Goal: Task Accomplishment & Management: Use online tool/utility

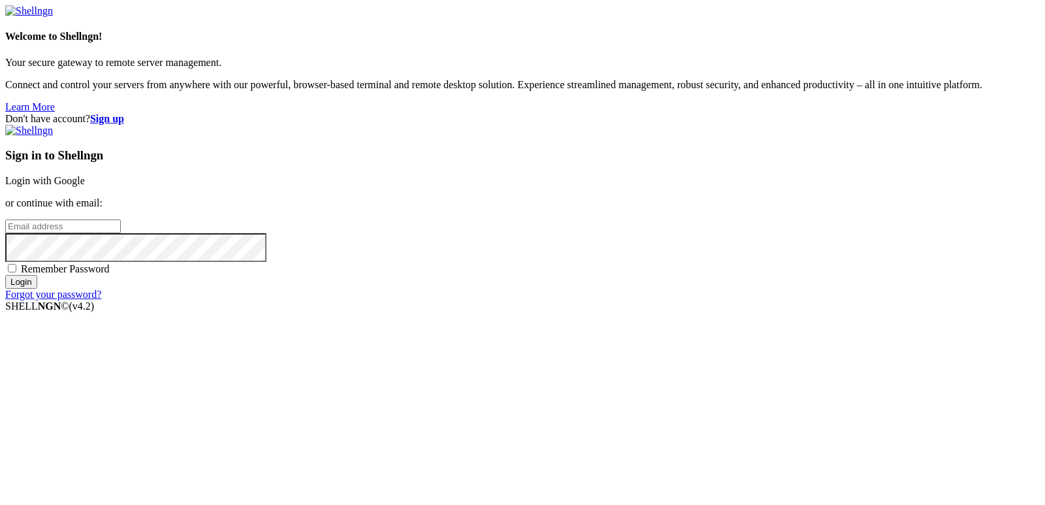
click at [85, 176] on link "Login with Google" at bounding box center [45, 180] width 80 height 11
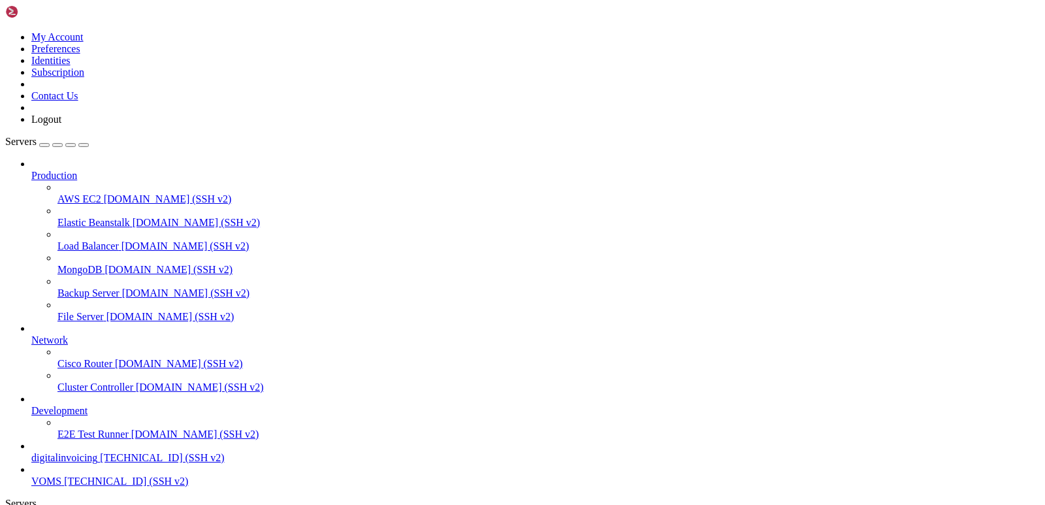
scroll to position [57, 0]
click at [125, 452] on span "[TECHNICAL_ID] (SSH v2)" at bounding box center [162, 457] width 124 height 11
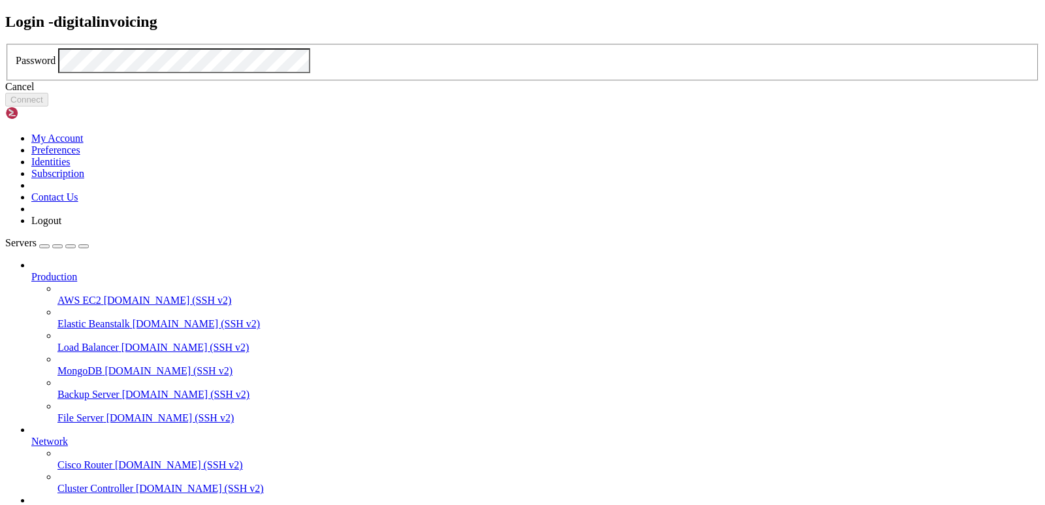
click at [428, 82] on div "Password" at bounding box center [522, 63] width 1035 height 38
click button "Connect" at bounding box center [26, 100] width 43 height 14
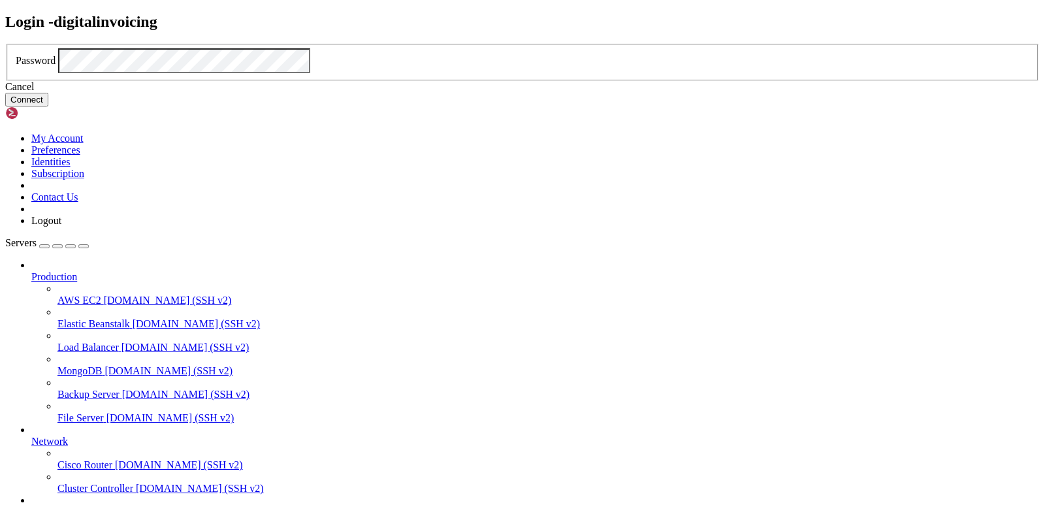
click button "Connect" at bounding box center [26, 100] width 43 height 14
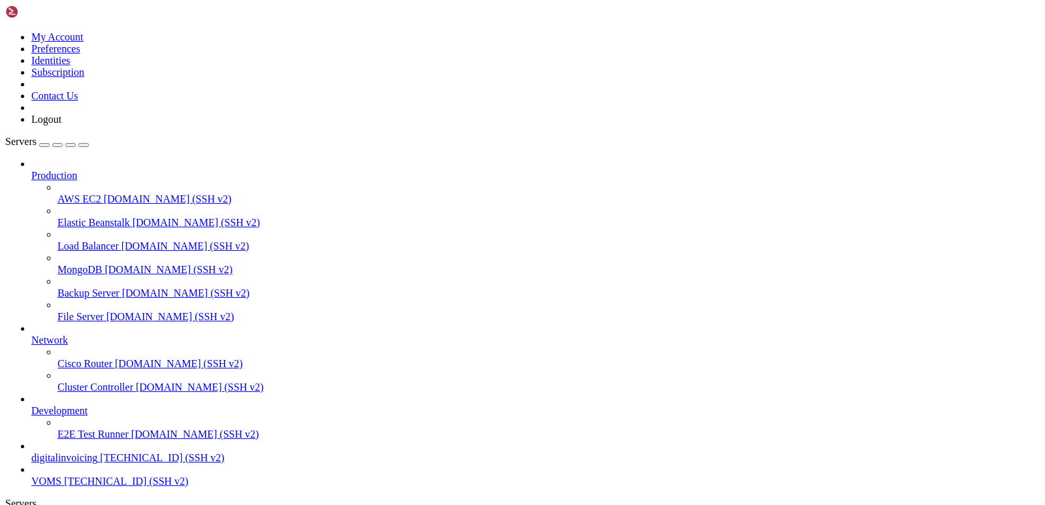
type input "/var/www/digitalinvoicing/src/digital-invoice-v1"
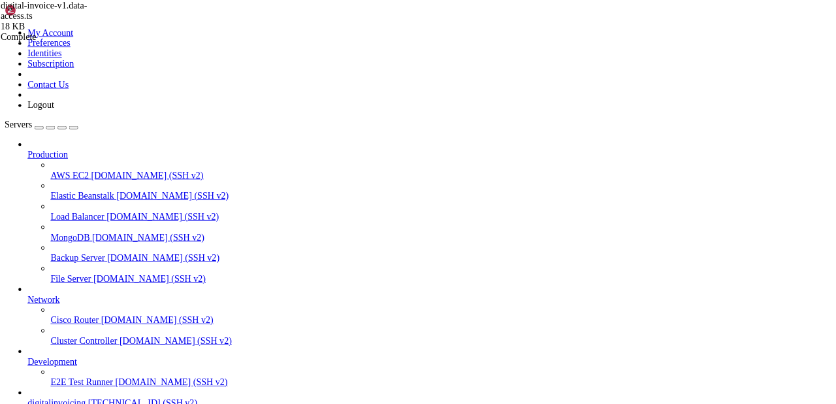
scroll to position [57, 0]
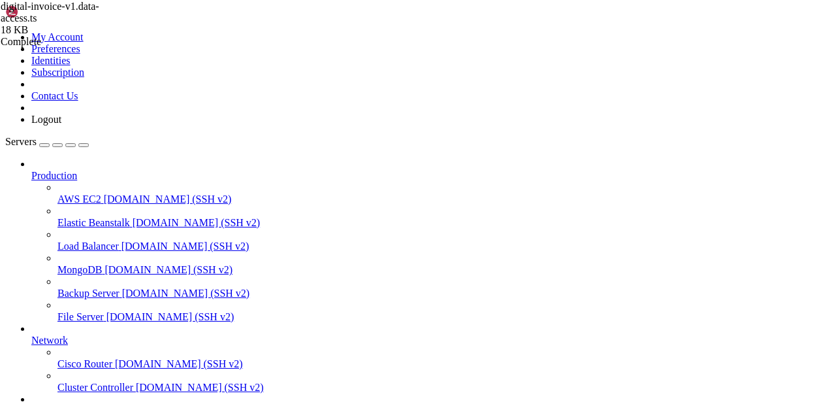
type textarea "};"
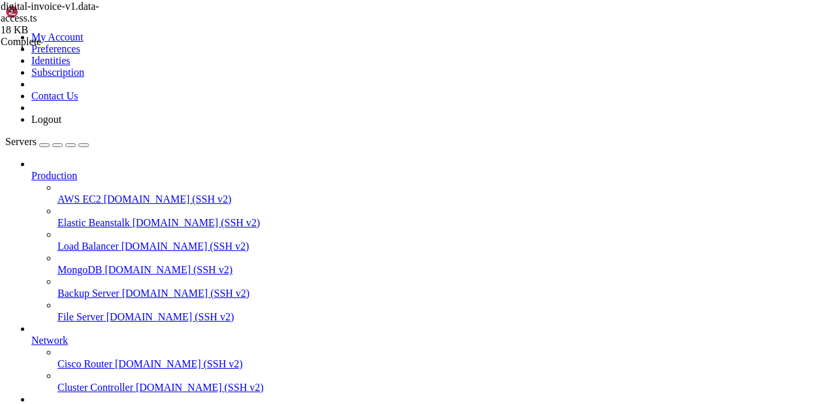
scroll to position [1194, 0]
type textarea "} catch (error) {"
type textarea "if (error.response) {"
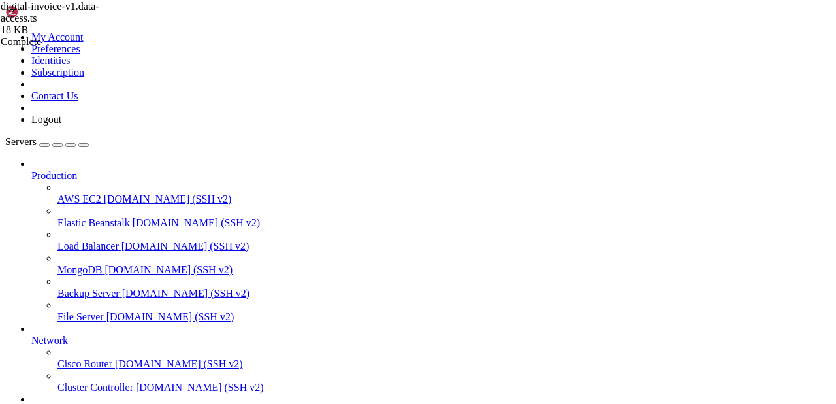
scroll to position [2833, 0]
type textarea "headers,"
type input "sb"
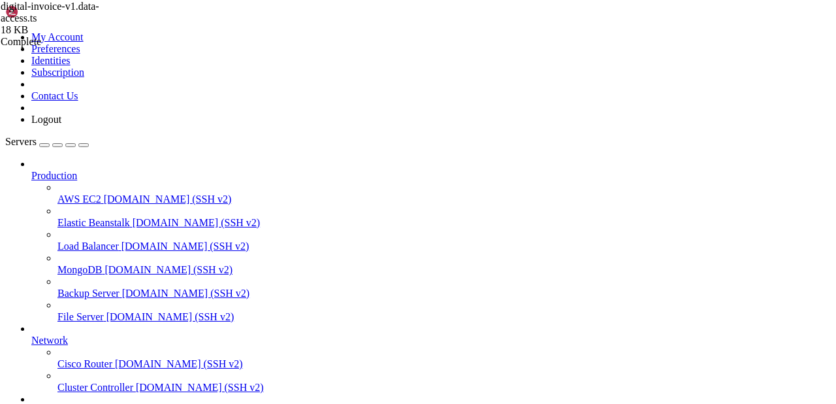
type textarea "const validateInvoiceDataSB = async (req, res) => { const CompanyID = Number((r…"
paste textarea "};"
type textarea "};"
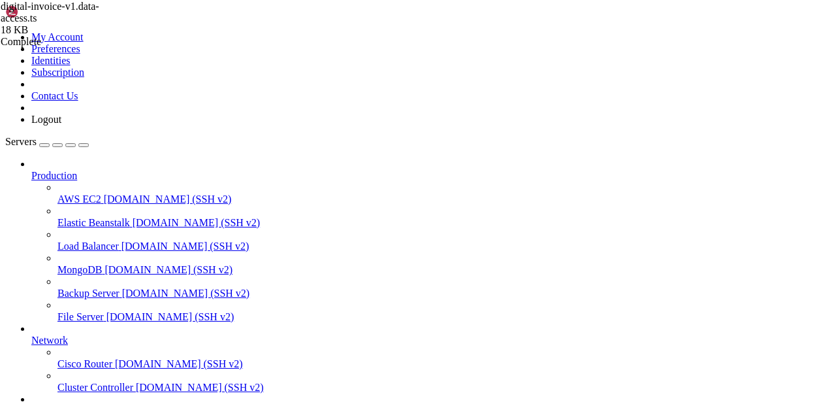
type textarea "} };"
drag, startPoint x: 200, startPoint y: 852, endPoint x: 417, endPoint y: 885, distance: 220.1
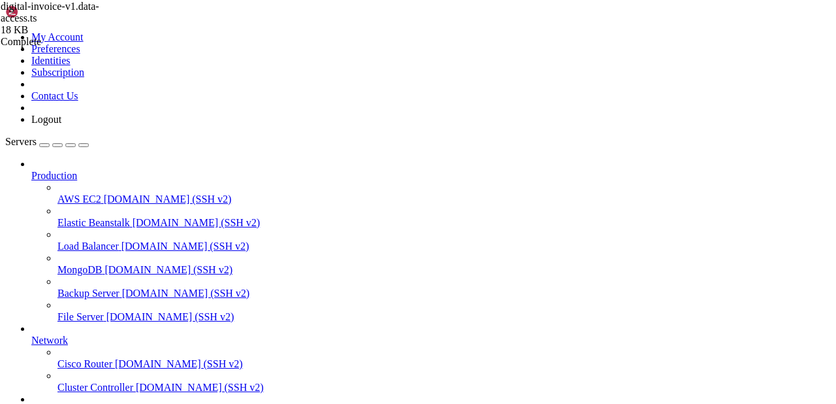
drag, startPoint x: 324, startPoint y: 856, endPoint x: 417, endPoint y: 853, distance: 92.9
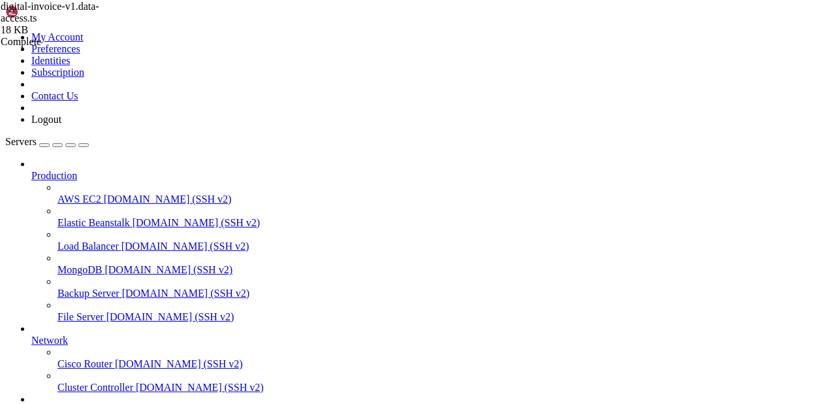
paste textarea "[TECHNICAL_ID]"
type textarea "const localIP = "[TECHNICAL_ID]";"
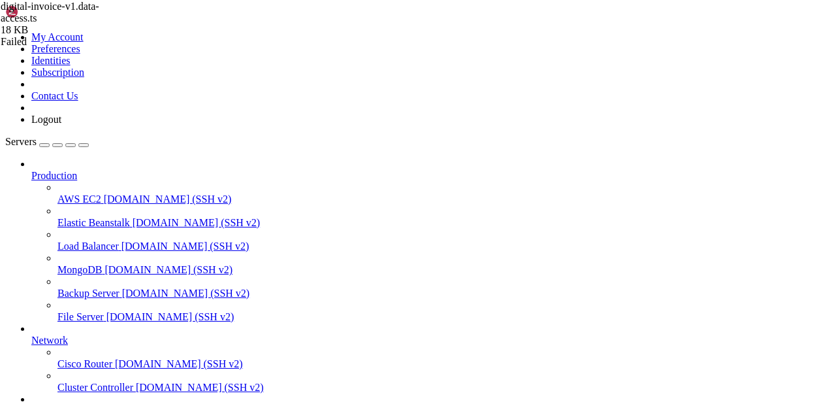
drag, startPoint x: 157, startPoint y: 302, endPoint x: 161, endPoint y: 319, distance: 18.1
click at [161, 319] on nav "Production AWS EC2 [DOMAIN_NAME] (SSH v2) Elastic Beanstalk [DOMAIN_NAME] (SSH …" at bounding box center [418, 322] width 826 height 329
click at [157, 370] on div at bounding box center [444, 376] width 774 height 12
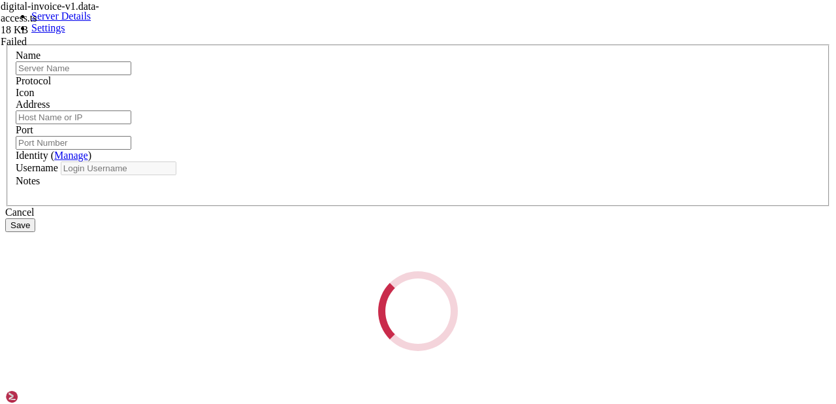
type input "digitalinvoicing"
type input "[TECHNICAL_ID]"
type input "22"
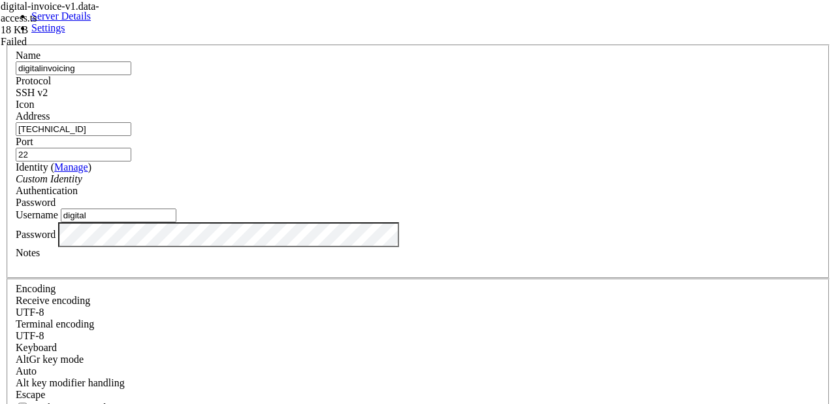
click at [176, 222] on input "digital" at bounding box center [119, 215] width 116 height 14
type input "root"
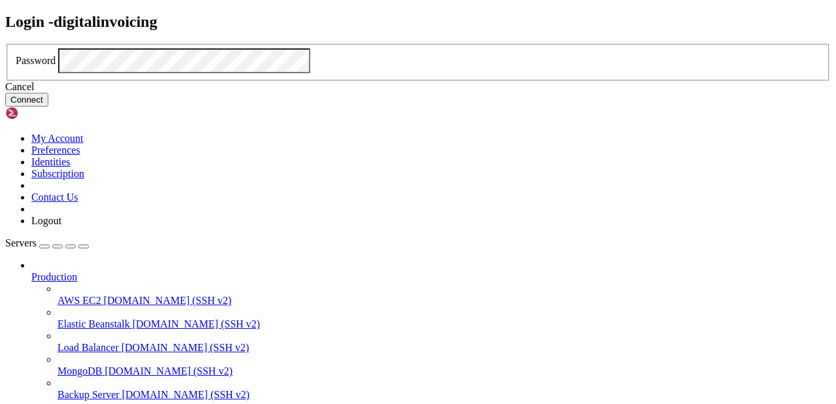
click button "Connect" at bounding box center [26, 100] width 43 height 14
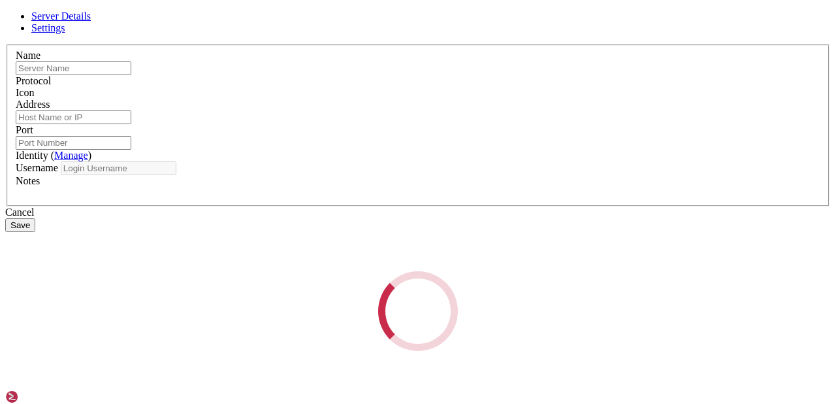
type input "digitalinvoicing"
type input "[TECHNICAL_ID]"
type input "22"
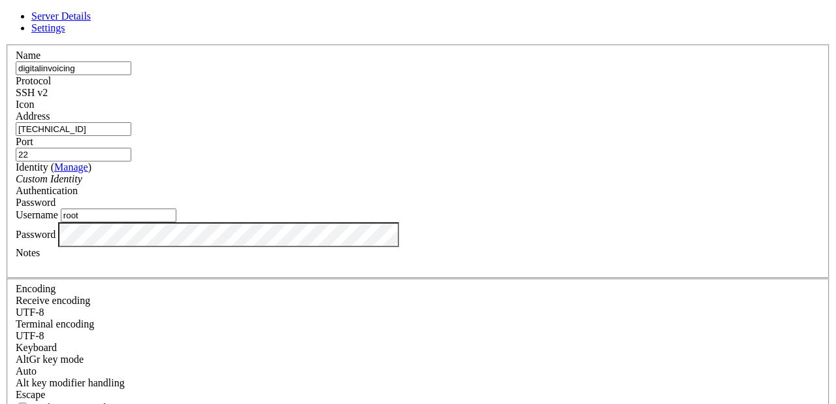
click at [176, 222] on input "root" at bounding box center [119, 215] width 116 height 14
type input "digital"
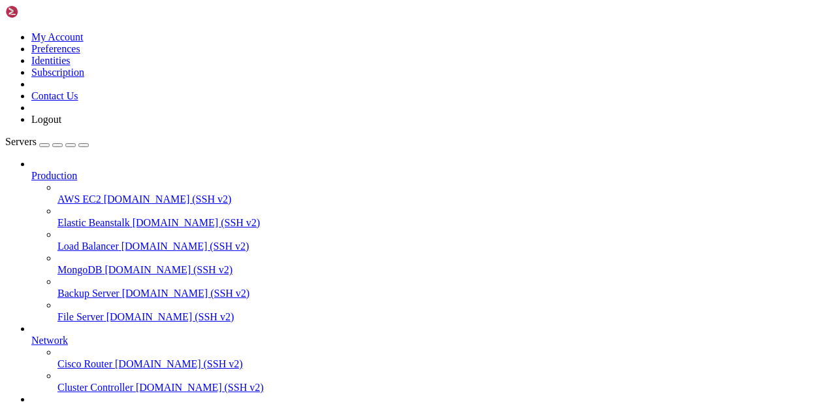
drag, startPoint x: 269, startPoint y: 830, endPoint x: 290, endPoint y: 802, distance: 35.0
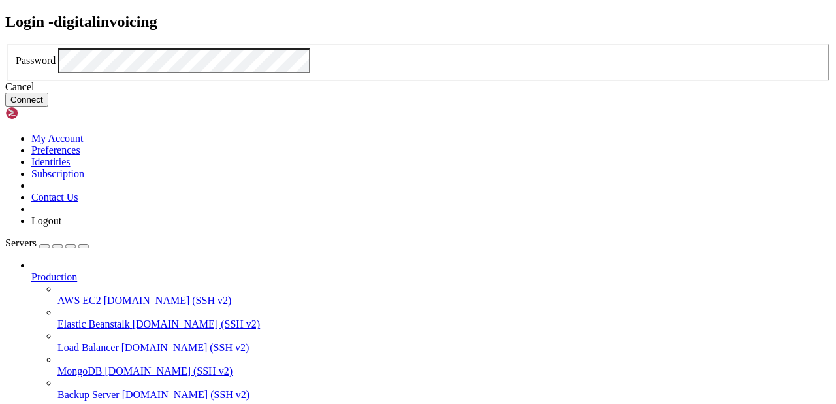
click button "Connect" at bounding box center [26, 100] width 43 height 14
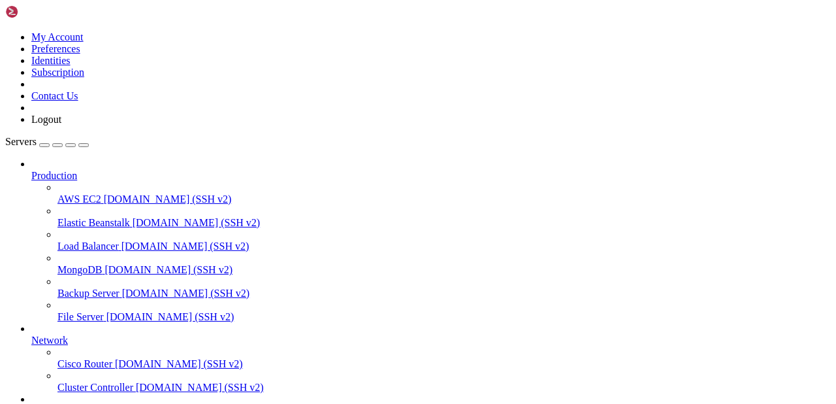
scroll to position [6, 1]
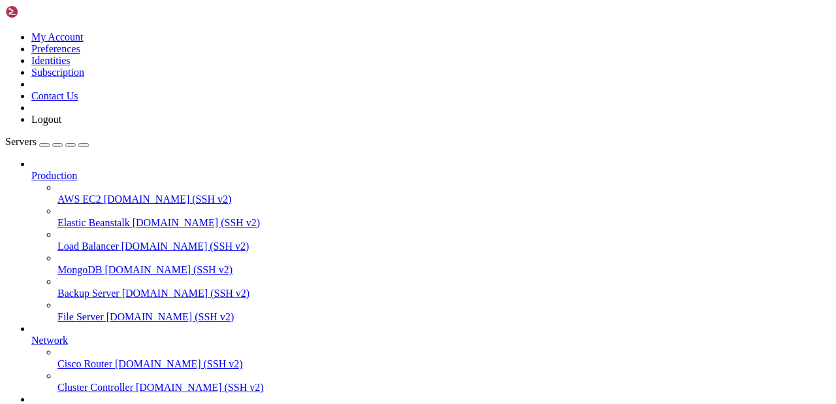
scroll to position [1633, 0]
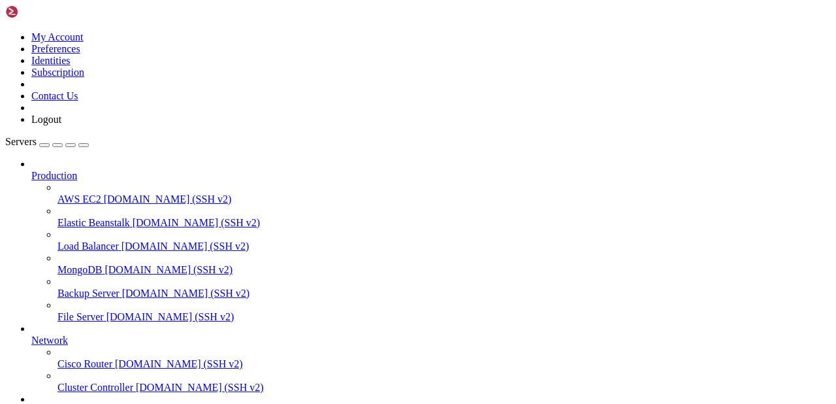
scroll to position [10429, 0]
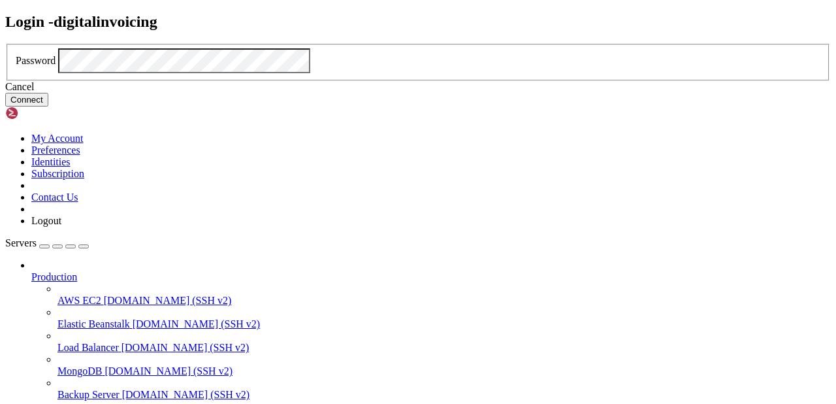
click button "Connect" at bounding box center [26, 100] width 43 height 14
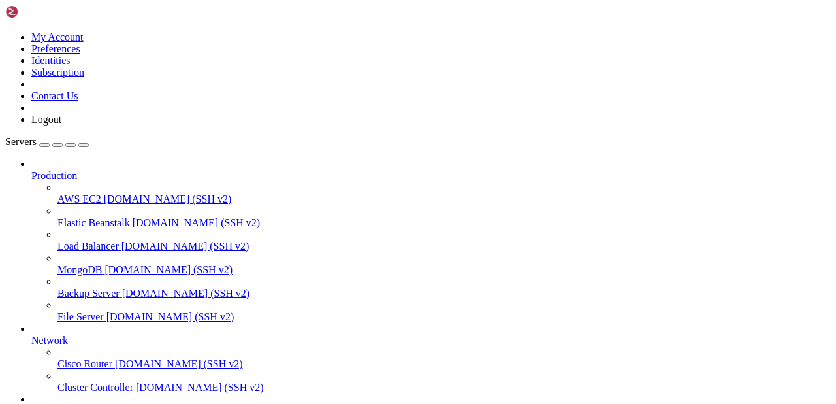
scroll to position [67, 0]
drag, startPoint x: 325, startPoint y: 809, endPoint x: 391, endPoint y: 807, distance: 66.7
